Goal: Task Accomplishment & Management: Manage account settings

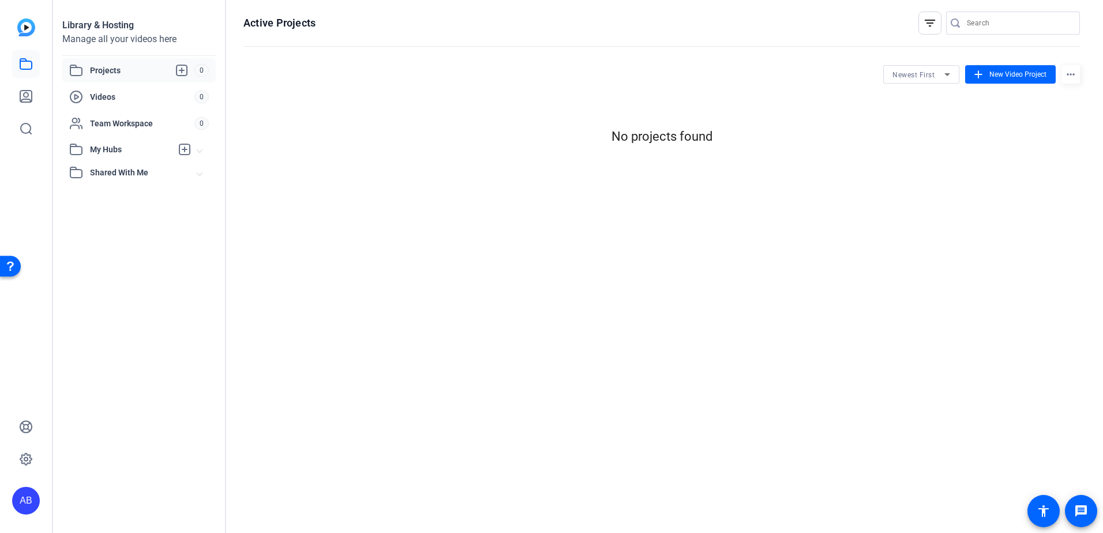
click at [23, 505] on div "AB" at bounding box center [26, 501] width 28 height 28
click at [53, 497] on div "AB [PERSON_NAME] SC Video Team logout" at bounding box center [85, 491] width 147 height 42
click at [29, 462] on icon at bounding box center [26, 459] width 14 height 14
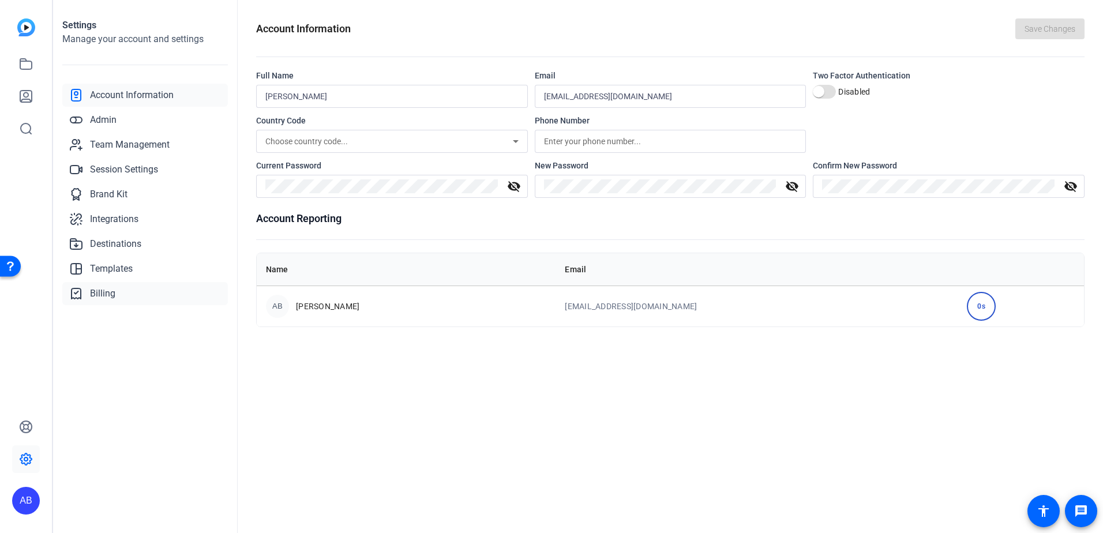
click at [91, 289] on span "Billing" at bounding box center [102, 294] width 25 height 14
